Goal: Information Seeking & Learning: Learn about a topic

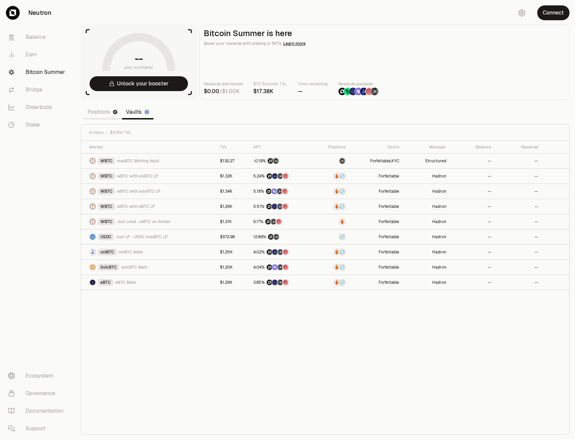
click at [106, 114] on link "Positions" at bounding box center [103, 111] width 38 height 13
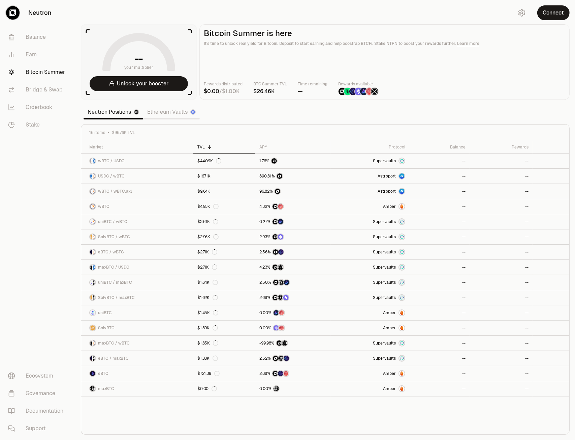
click at [169, 115] on link "Ethereum Vaults" at bounding box center [171, 111] width 57 height 13
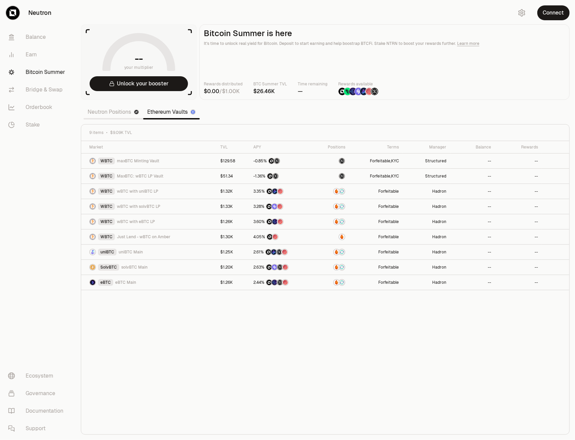
click at [274, 323] on div "Market TVL APY Positions Terms Manager Balance Rewards WBTC maxBTC Minting Vaul…" at bounding box center [325, 287] width 489 height 293
click at [222, 338] on div "Market TVL APY Positions Terms Manager Balance Rewards WBTC maxBTC Minting Vaul…" at bounding box center [325, 287] width 489 height 293
click at [127, 316] on div "Market TVL APY Positions Terms Manager Balance Rewards WBTC maxBTC Minting Vaul…" at bounding box center [325, 287] width 489 height 293
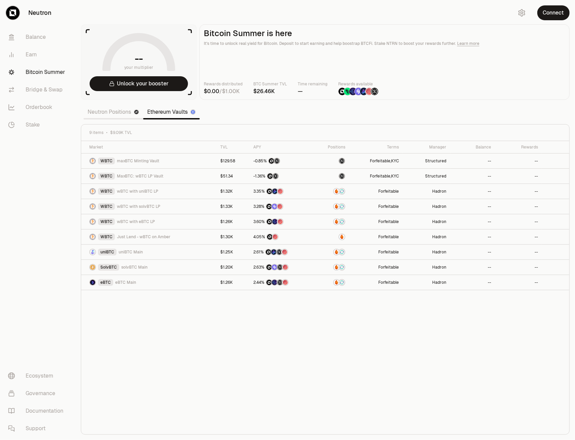
click at [127, 316] on div "Market TVL APY Positions Terms Manager Balance Rewards WBTC maxBTC Minting Vaul…" at bounding box center [325, 287] width 489 height 293
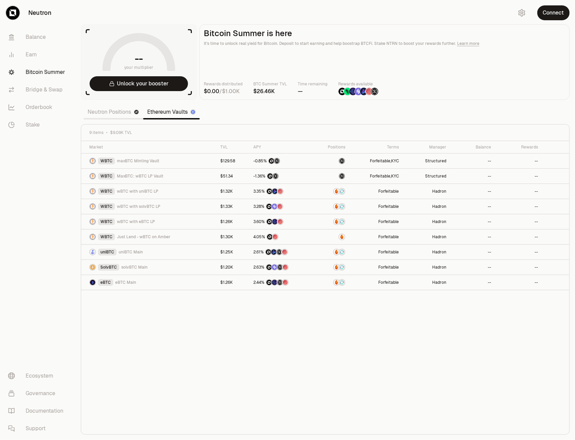
click at [127, 316] on div "Market TVL APY Positions Terms Manager Balance Rewards WBTC maxBTC Minting Vaul…" at bounding box center [325, 287] width 489 height 293
click at [244, 381] on div "Market TVL APY Positions Terms Manager Balance Rewards WBTC maxBTC Minting Vaul…" at bounding box center [325, 287] width 489 height 293
